Goal: Information Seeking & Learning: Learn about a topic

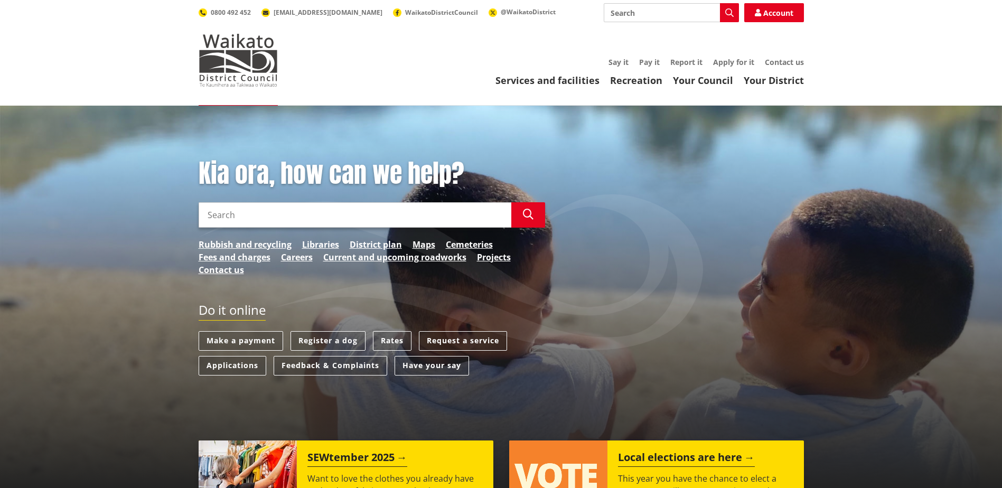
click at [165, 136] on div "Kia ora, how can we help? Search Search Rubbish and recycling Libraries Distric…" at bounding box center [501, 300] width 1002 height 388
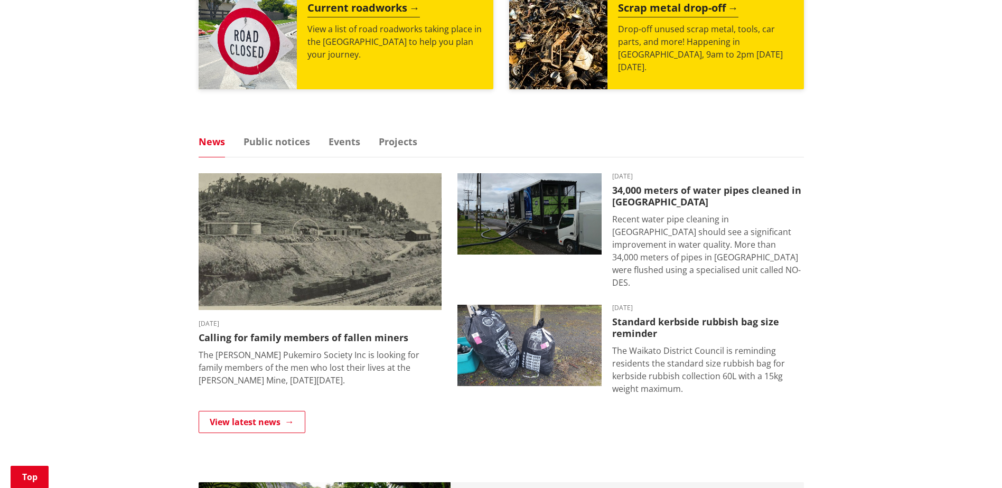
scroll to position [528, 0]
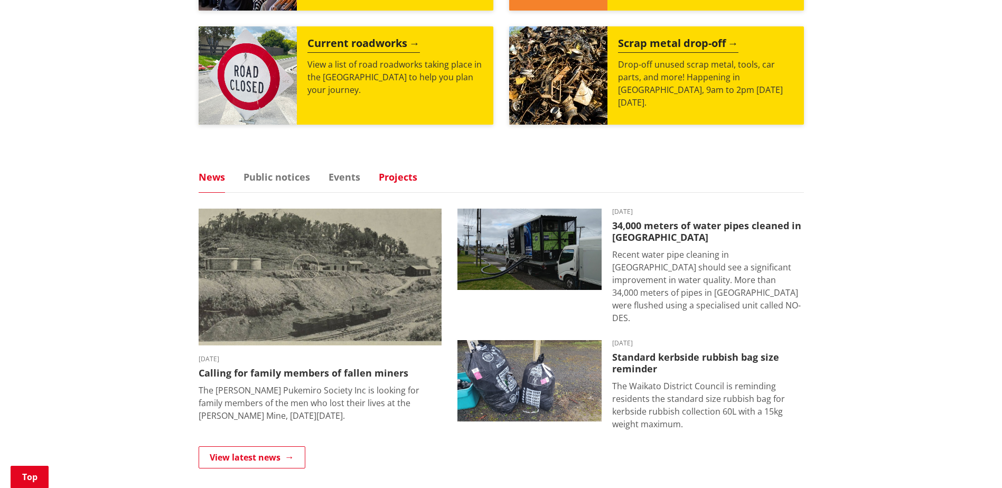
click at [396, 181] on link "Projects" at bounding box center [398, 177] width 39 height 10
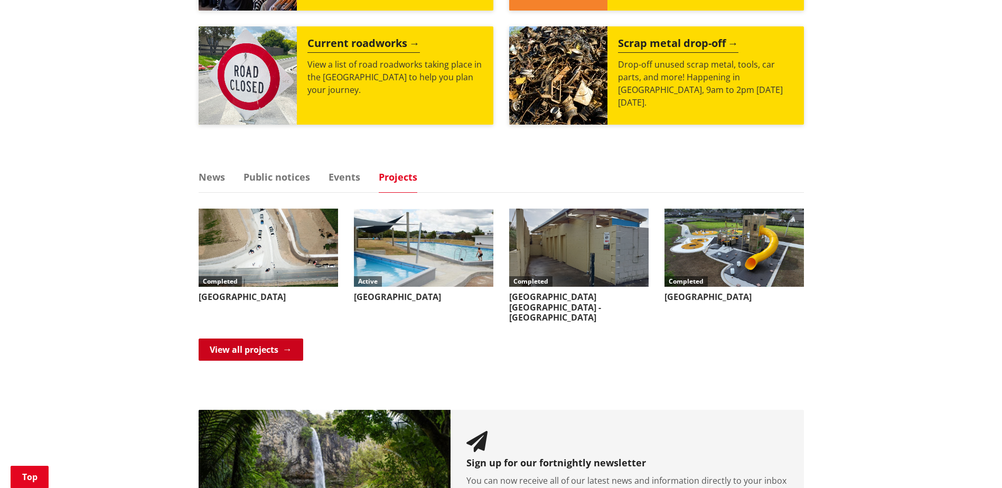
click at [260, 338] on link "View all projects" at bounding box center [251, 349] width 105 height 22
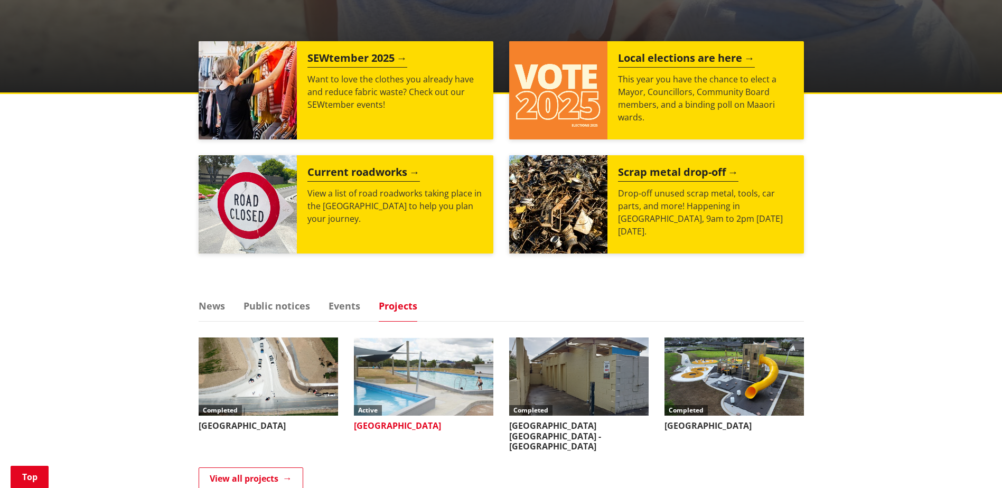
scroll to position [370, 0]
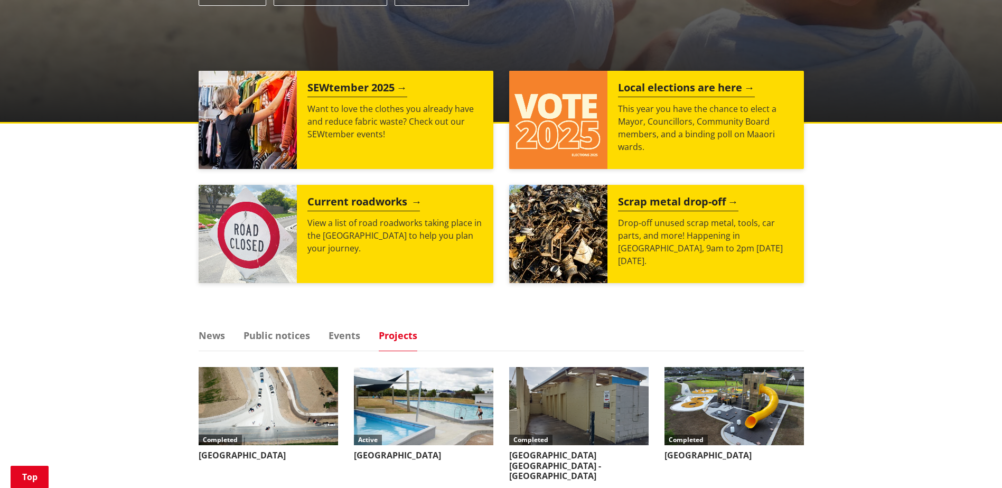
click at [369, 200] on h2 "Current roadworks" at bounding box center [363, 203] width 112 height 16
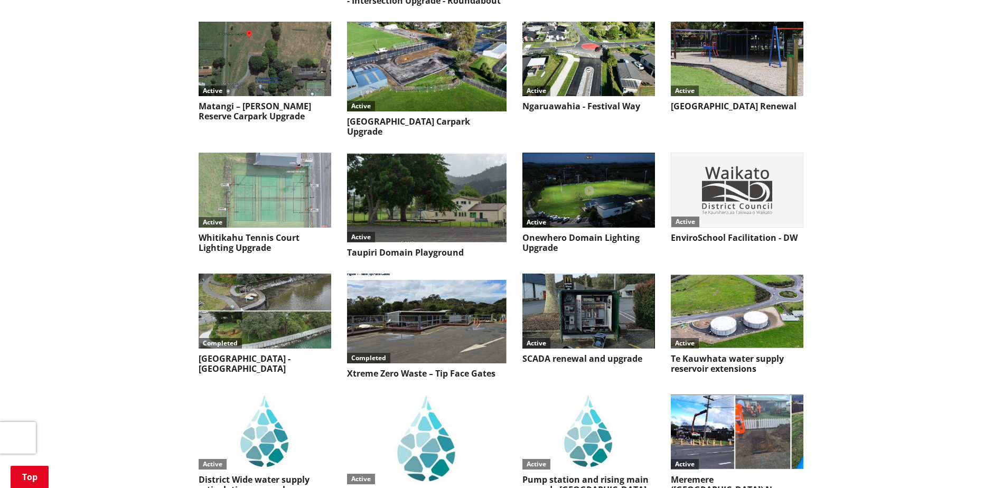
scroll to position [1795, 0]
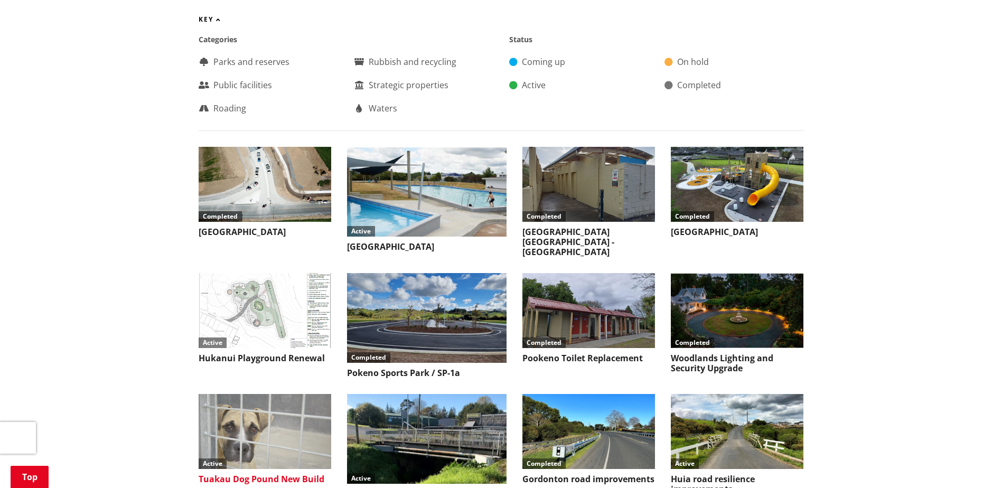
scroll to position [686, 0]
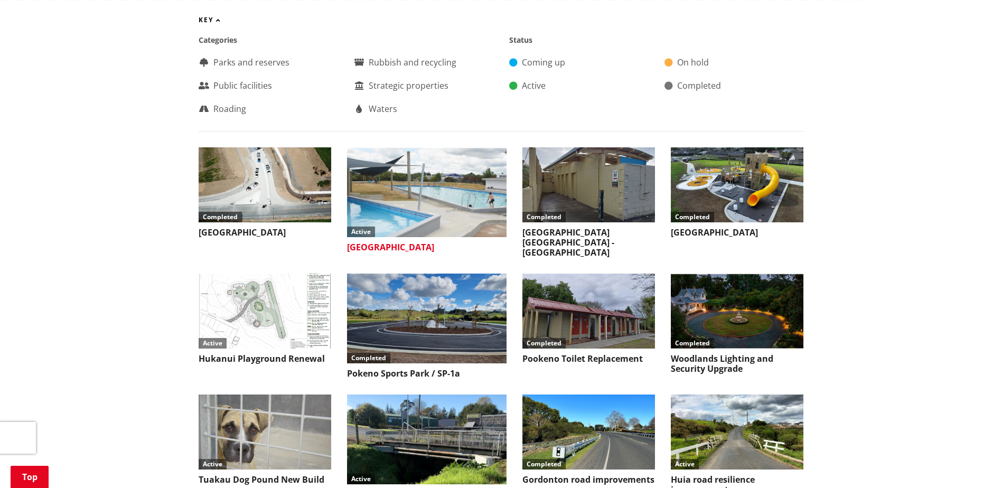
click at [423, 195] on img at bounding box center [426, 192] width 159 height 90
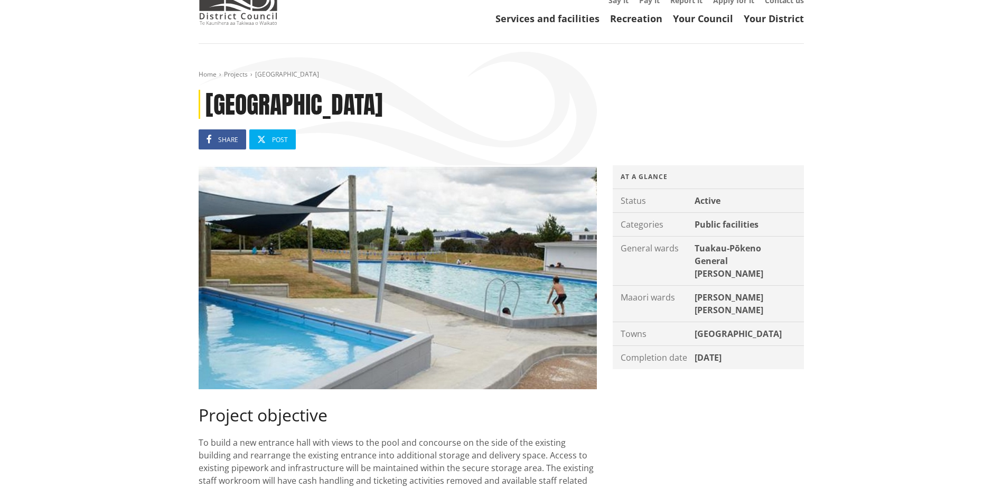
scroll to position [53, 0]
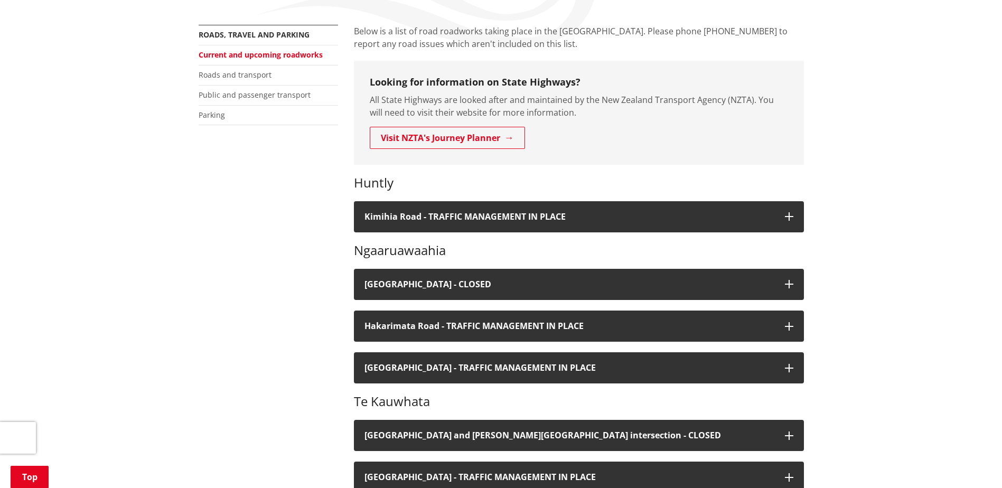
scroll to position [211, 0]
